Goal: Navigation & Orientation: Find specific page/section

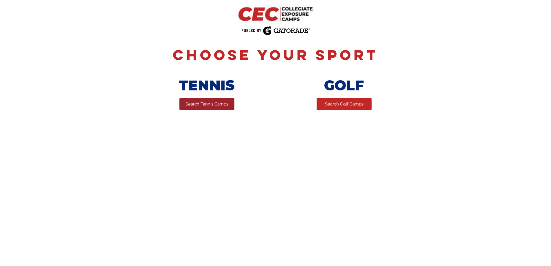
click at [195, 106] on span "Search Tennis Camps" at bounding box center [206, 104] width 43 height 6
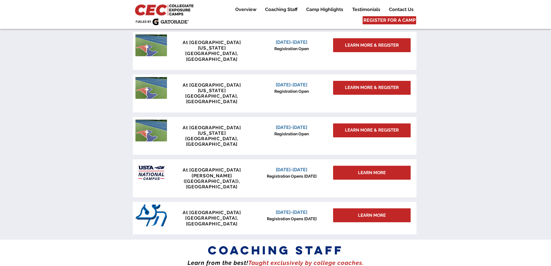
scroll to position [499, 0]
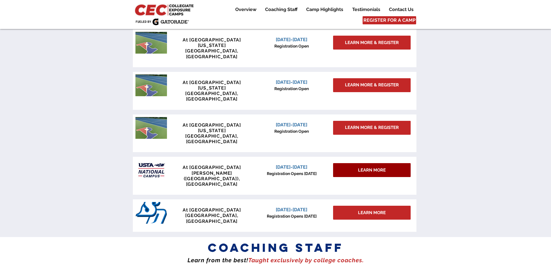
click at [343, 163] on div "LEARN MORE" at bounding box center [372, 170] width 78 height 14
click at [354, 163] on div "LEARN MORE" at bounding box center [372, 170] width 78 height 14
click at [363, 167] on span "LEARN MORE" at bounding box center [372, 170] width 28 height 6
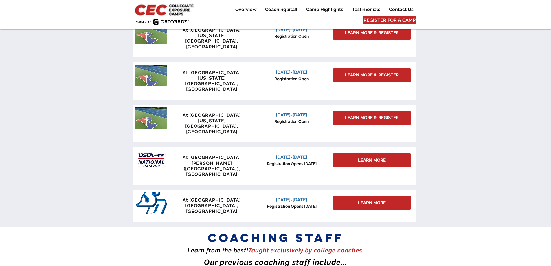
scroll to position [523, 0]
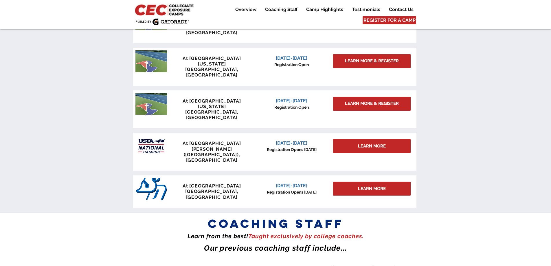
click at [296, 140] on span "[DATE]-[DATE]" at bounding box center [292, 142] width 32 height 5
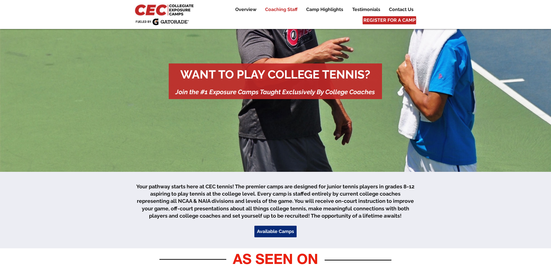
scroll to position [0, 0]
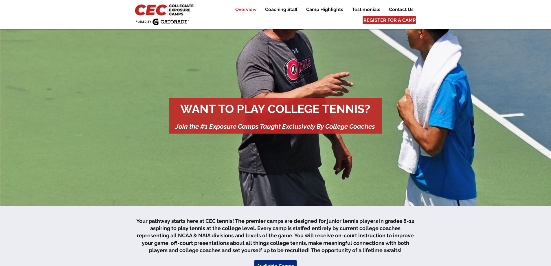
click at [240, 9] on p "Overview" at bounding box center [245, 9] width 27 height 7
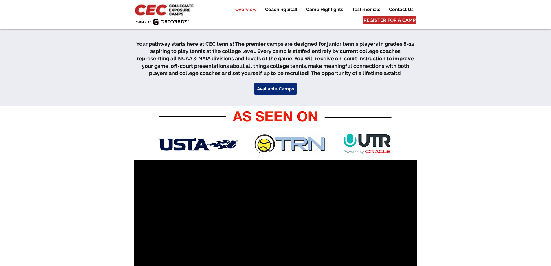
scroll to position [177, 0]
